Goal: Task Accomplishment & Management: Complete application form

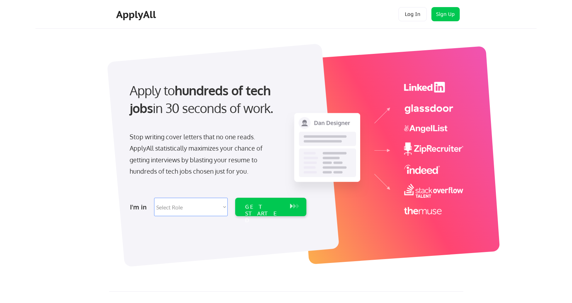
click at [170, 209] on select "Select Role Software Engineering Product Management Customer Success Sales UI/U…" at bounding box center [191, 207] width 74 height 18
click at [172, 205] on select "Select Role Software Engineering Product Management Customer Success Sales UI/U…" at bounding box center [191, 207] width 74 height 18
select select ""technical_project_program_mgmt""
click at [270, 208] on div "GET STARTED" at bounding box center [264, 213] width 38 height 21
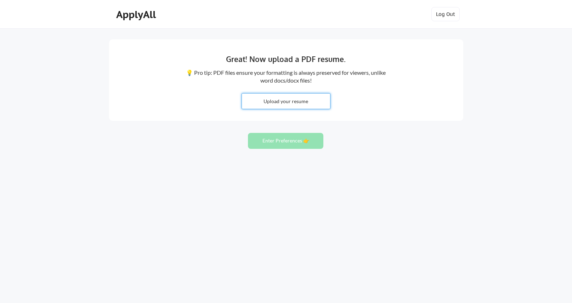
click at [299, 105] on input "file" at bounding box center [286, 100] width 88 height 15
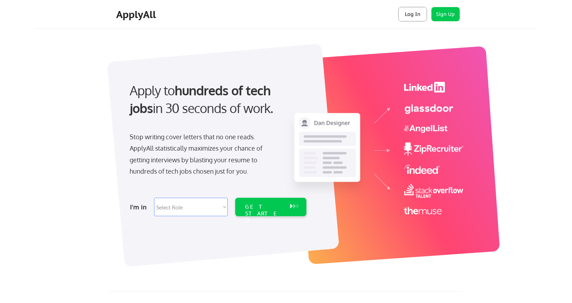
click at [408, 11] on button "Log In" at bounding box center [412, 14] width 28 height 14
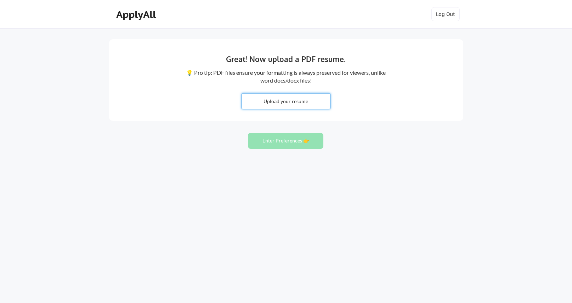
click at [273, 100] on input "file" at bounding box center [286, 100] width 88 height 15
type input "C:\fakepath\CV.T.A.Kagno.pdf"
click at [294, 146] on button "Enter Preferences 👉" at bounding box center [285, 141] width 75 height 16
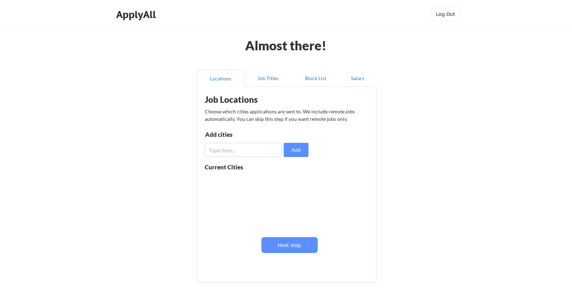
click at [234, 150] on input "input" at bounding box center [243, 150] width 77 height 14
type input "Boston"
click at [299, 151] on button "Add" at bounding box center [296, 150] width 25 height 14
click at [237, 155] on input "input" at bounding box center [243, 150] width 77 height 14
type input "Framingham"
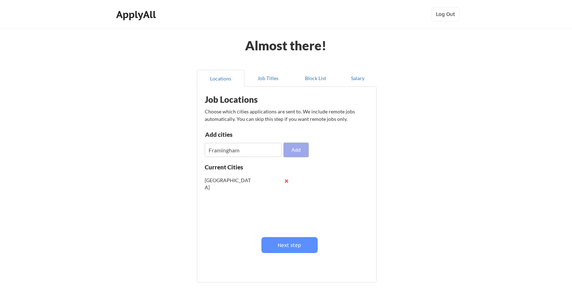
click at [300, 149] on button "Add" at bounding box center [296, 150] width 25 height 14
click at [227, 154] on input "input" at bounding box center [243, 150] width 77 height 14
type input "Franklin"
click at [295, 150] on button "Add" at bounding box center [296, 150] width 25 height 14
click at [253, 153] on input "input" at bounding box center [243, 150] width 77 height 14
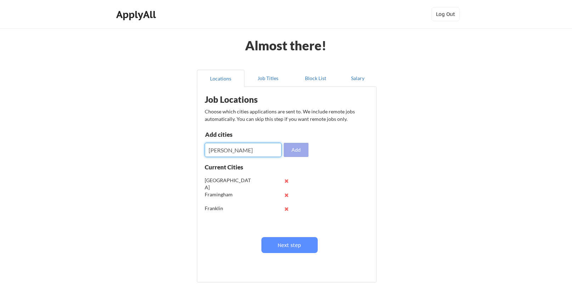
type input "Newton"
click at [298, 151] on button "Add" at bounding box center [296, 150] width 25 height 14
click at [251, 152] on input "input" at bounding box center [243, 150] width 77 height 14
type input "Wellesley"
click at [298, 148] on button "Add" at bounding box center [296, 150] width 25 height 14
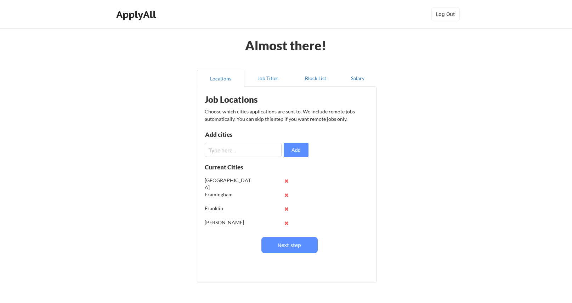
click at [232, 153] on input "input" at bounding box center [243, 150] width 77 height 14
type input "Natick"
click at [299, 151] on button "Add" at bounding box center [296, 150] width 25 height 14
click at [243, 151] on input "input" at bounding box center [243, 150] width 77 height 14
type input "Foxboro"
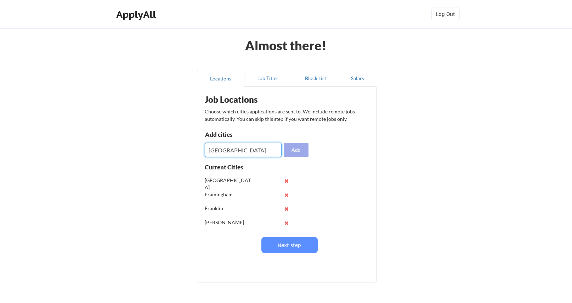
click at [301, 151] on button "Add" at bounding box center [296, 150] width 25 height 14
click at [222, 153] on input "input" at bounding box center [243, 150] width 77 height 14
type input "Westboro"
click at [299, 152] on button "Add" at bounding box center [296, 150] width 25 height 14
click at [248, 151] on input "input" at bounding box center [243, 150] width 77 height 14
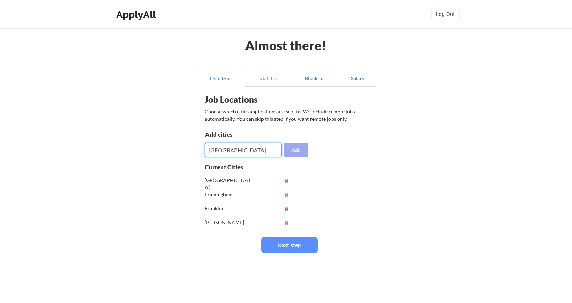
type input "Southboro"
click at [294, 152] on button "Add" at bounding box center [296, 150] width 25 height 14
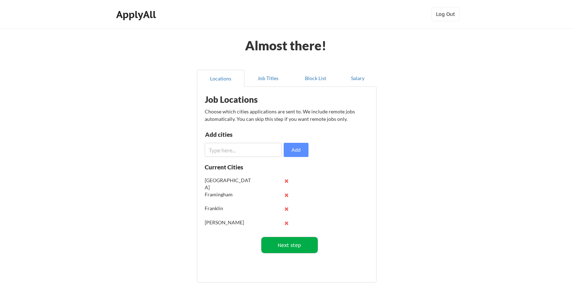
click at [288, 247] on button "Next step" at bounding box center [289, 245] width 56 height 16
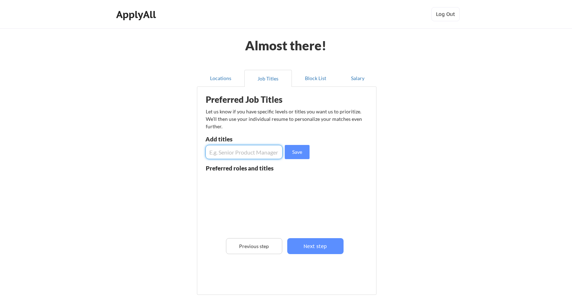
click at [239, 146] on input "input" at bounding box center [243, 152] width 77 height 14
type input "Senior Business Analyst"
click at [295, 154] on button "Save" at bounding box center [297, 152] width 25 height 14
click at [249, 151] on input "input" at bounding box center [243, 152] width 77 height 14
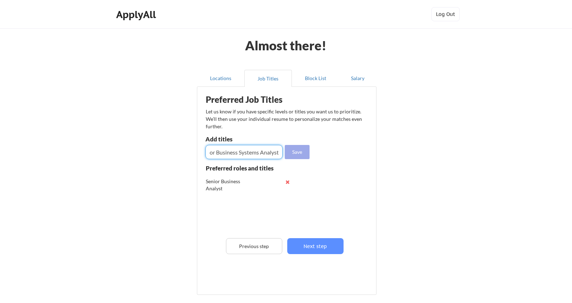
type input "Senior Business Systems Analyst"
click at [296, 153] on button "Save" at bounding box center [297, 152] width 25 height 14
click at [262, 152] on input "input" at bounding box center [243, 152] width 77 height 14
type input "Business Analyst"
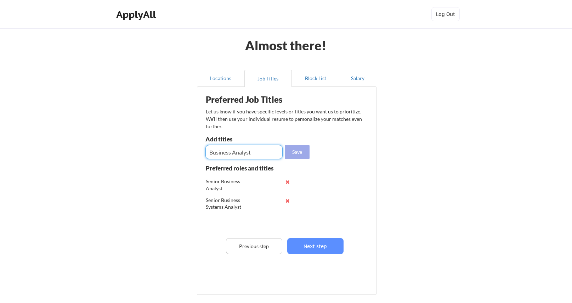
click at [296, 153] on button "Save" at bounding box center [297, 152] width 25 height 14
click at [251, 153] on input "input" at bounding box center [243, 152] width 77 height 14
type input "Business Systems Analyst"
click at [294, 152] on button "Save" at bounding box center [297, 152] width 25 height 14
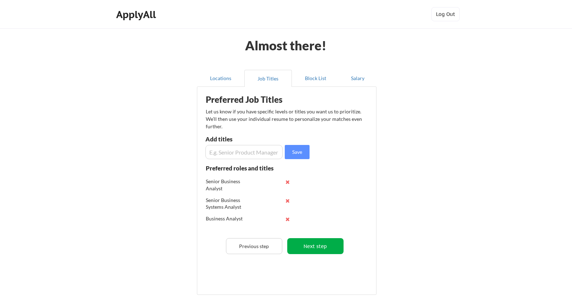
click at [314, 245] on button "Next step" at bounding box center [315, 246] width 56 height 16
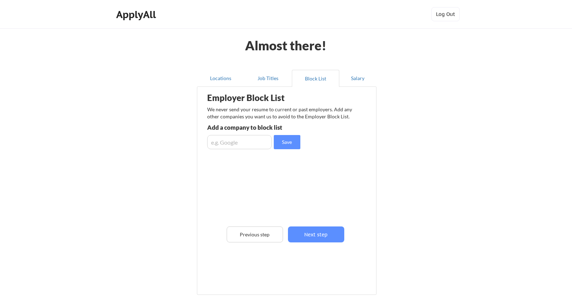
click at [234, 147] on input "input" at bounding box center [239, 142] width 64 height 14
type input "Lensa"
click at [286, 143] on button "Save" at bounding box center [287, 142] width 27 height 14
click at [317, 236] on button "Next step" at bounding box center [316, 234] width 56 height 16
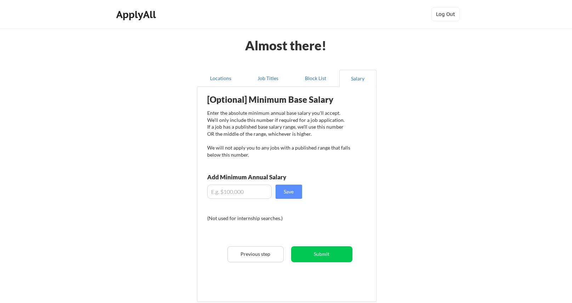
click at [244, 189] on input "input" at bounding box center [239, 191] width 64 height 14
type input "$120,000"
click at [289, 192] on button "Save" at bounding box center [288, 191] width 27 height 14
click at [317, 255] on button "Submit" at bounding box center [321, 254] width 61 height 16
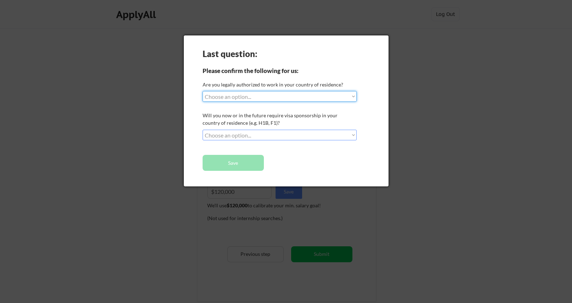
click at [248, 97] on select "Choose an option... Yes, I am a US Citizen Yes, I am a Canadian Citizen Yes, I …" at bounding box center [280, 96] width 154 height 11
select select ""yes__i_am_a_us_citizen""
click at [250, 133] on select "Choose an option... No, I will not need sponsorship Yes, I will need sponsorship" at bounding box center [280, 135] width 154 height 11
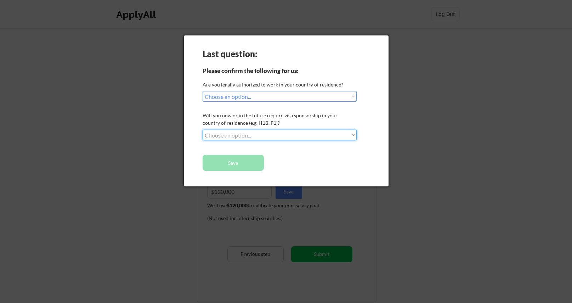
select select ""no__i_will_not_need_sponsorship""
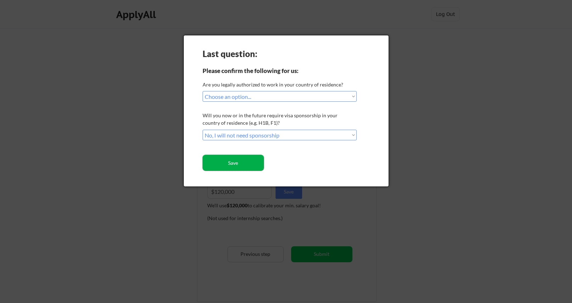
click at [234, 163] on button "Save" at bounding box center [233, 163] width 61 height 16
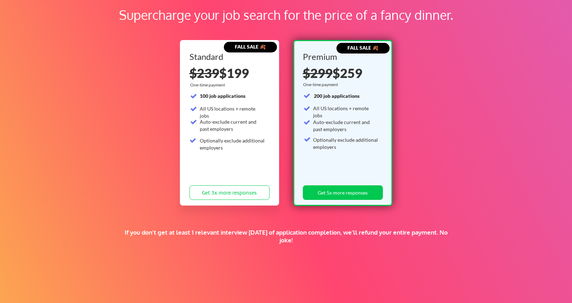
scroll to position [45, 0]
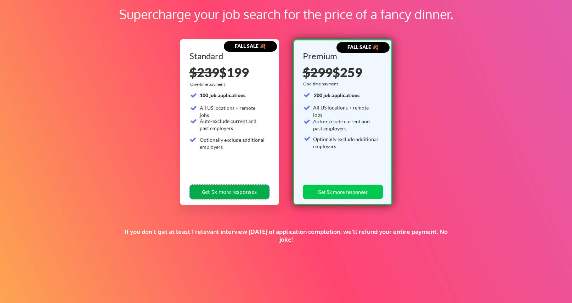
click at [232, 193] on button "Get 3x more responses" at bounding box center [229, 191] width 80 height 15
